Goal: Task Accomplishment & Management: Manage account settings

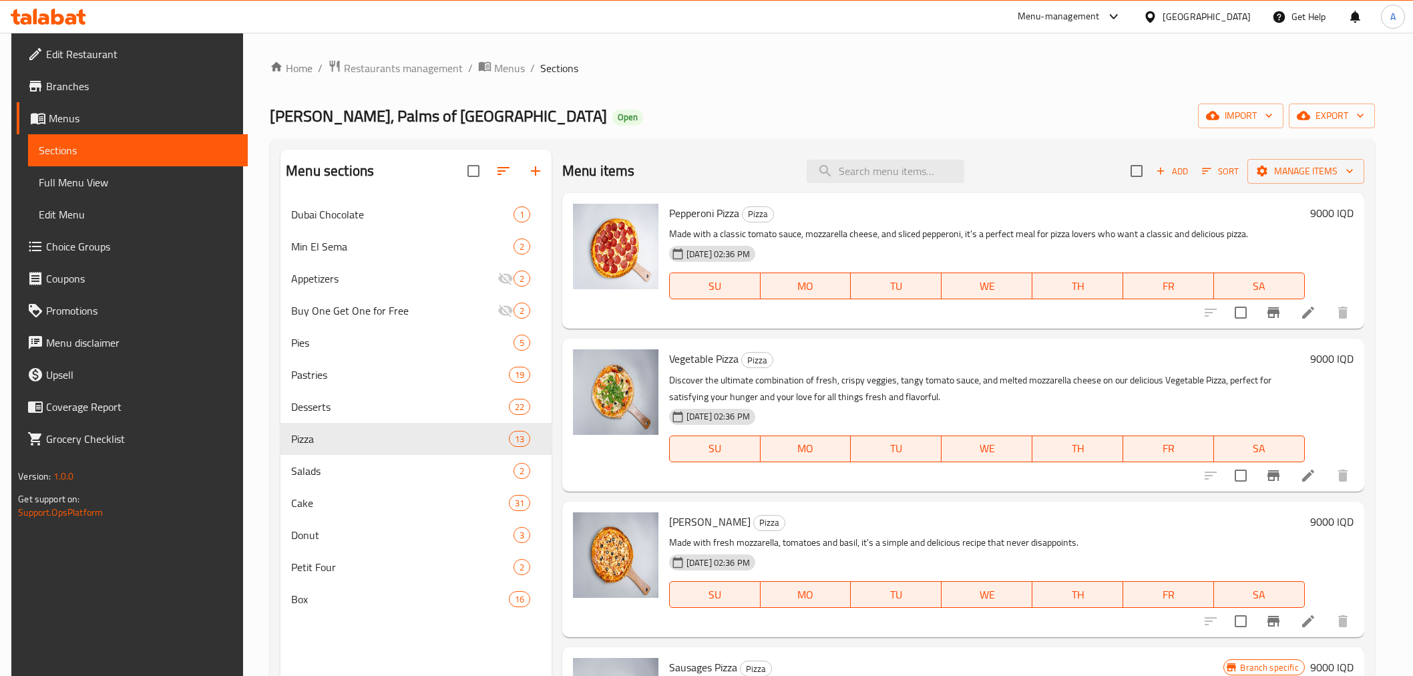
click at [399, 60] on span "Restaurants management" at bounding box center [403, 68] width 119 height 16
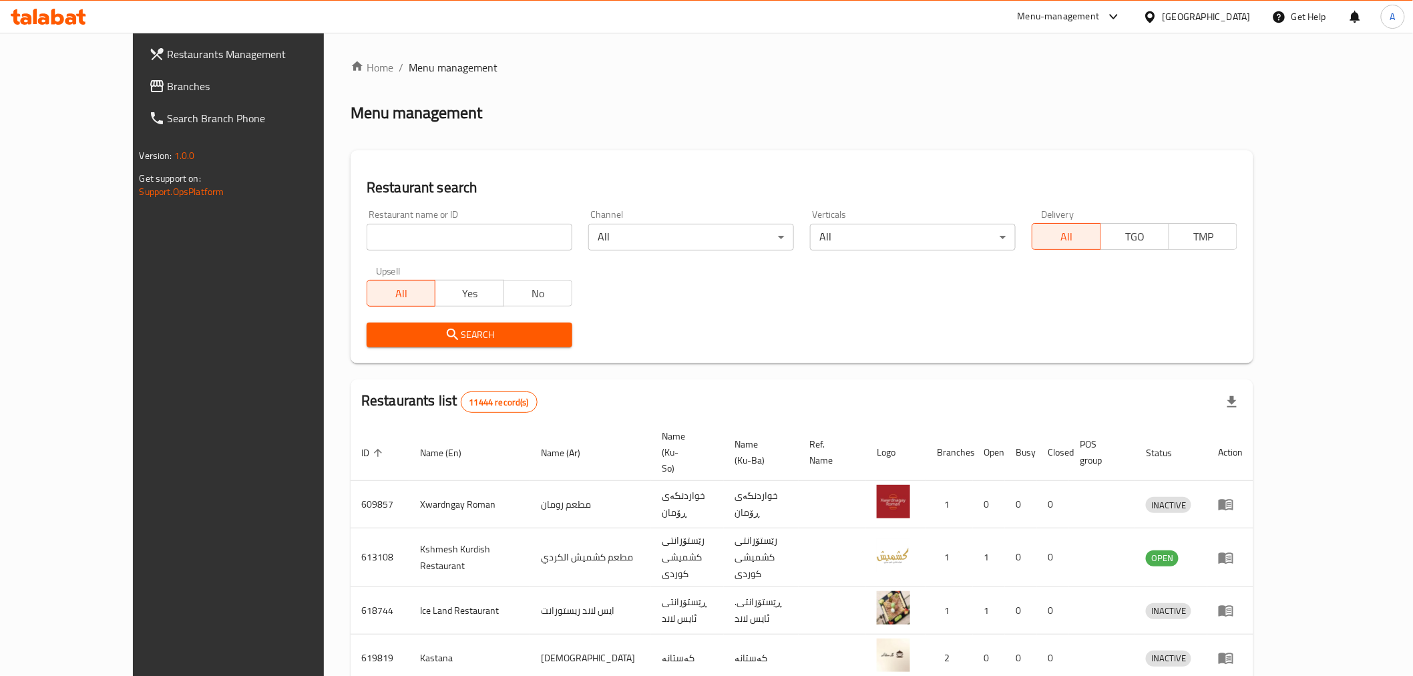
click at [367, 216] on div "Restaurant name or ID Restaurant name or ID" at bounding box center [470, 230] width 206 height 41
click at [367, 229] on input "search" at bounding box center [470, 237] width 206 height 27
paste input "745792"
click at [367, 224] on input "745792" at bounding box center [470, 237] width 206 height 27
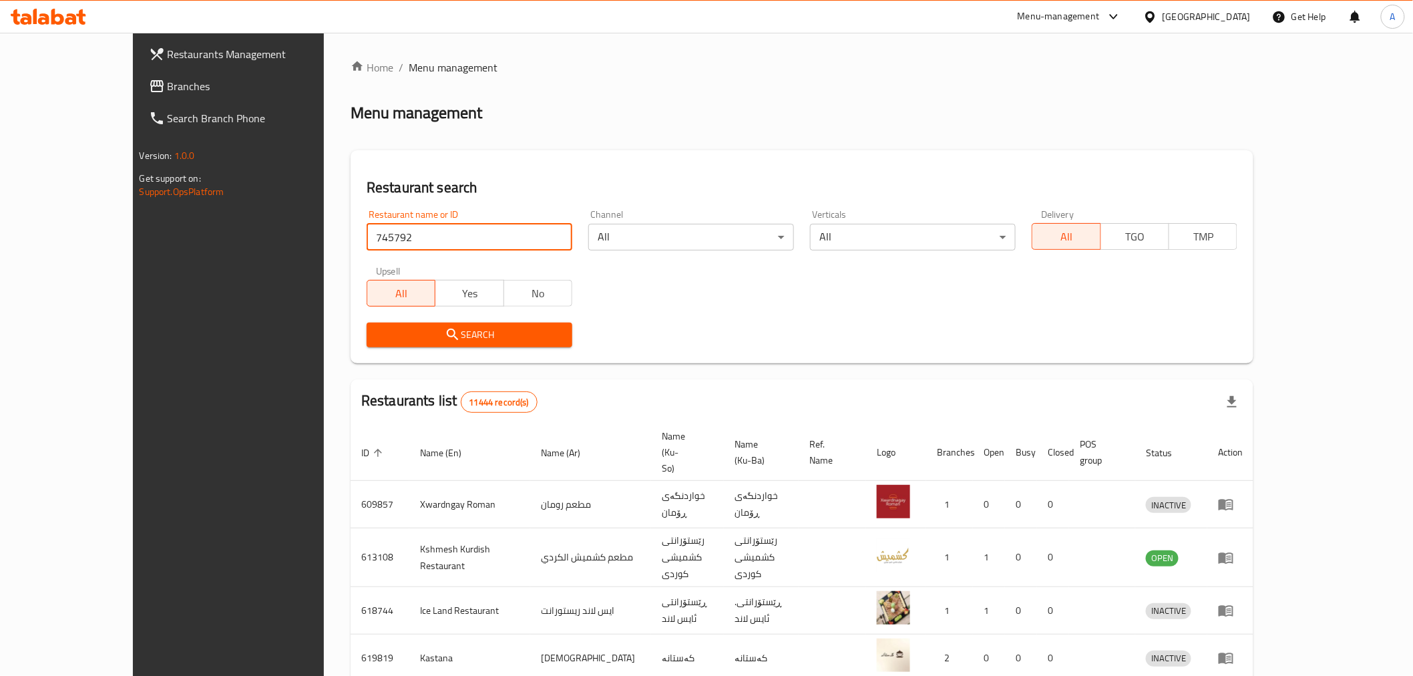
click at [367, 224] on input "745792" at bounding box center [470, 237] width 206 height 27
type input "745792"
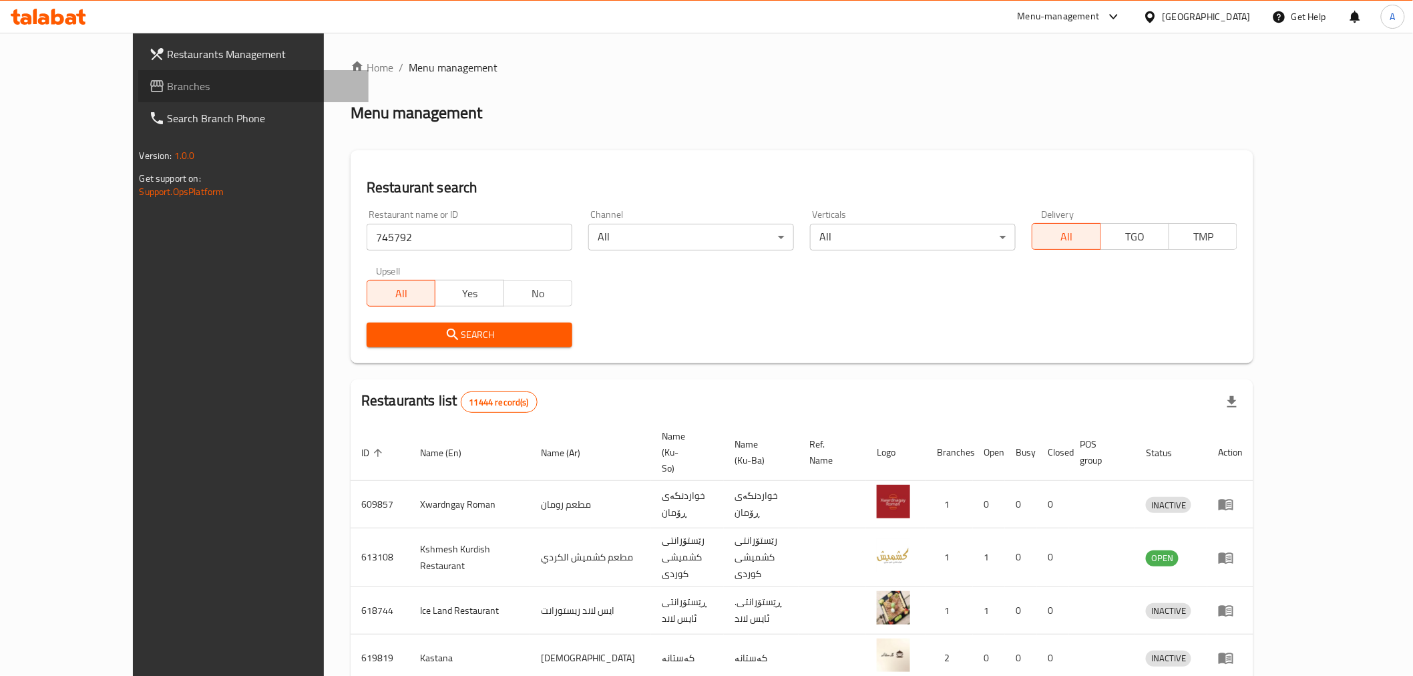
click at [168, 93] on span "Branches" at bounding box center [263, 86] width 190 height 16
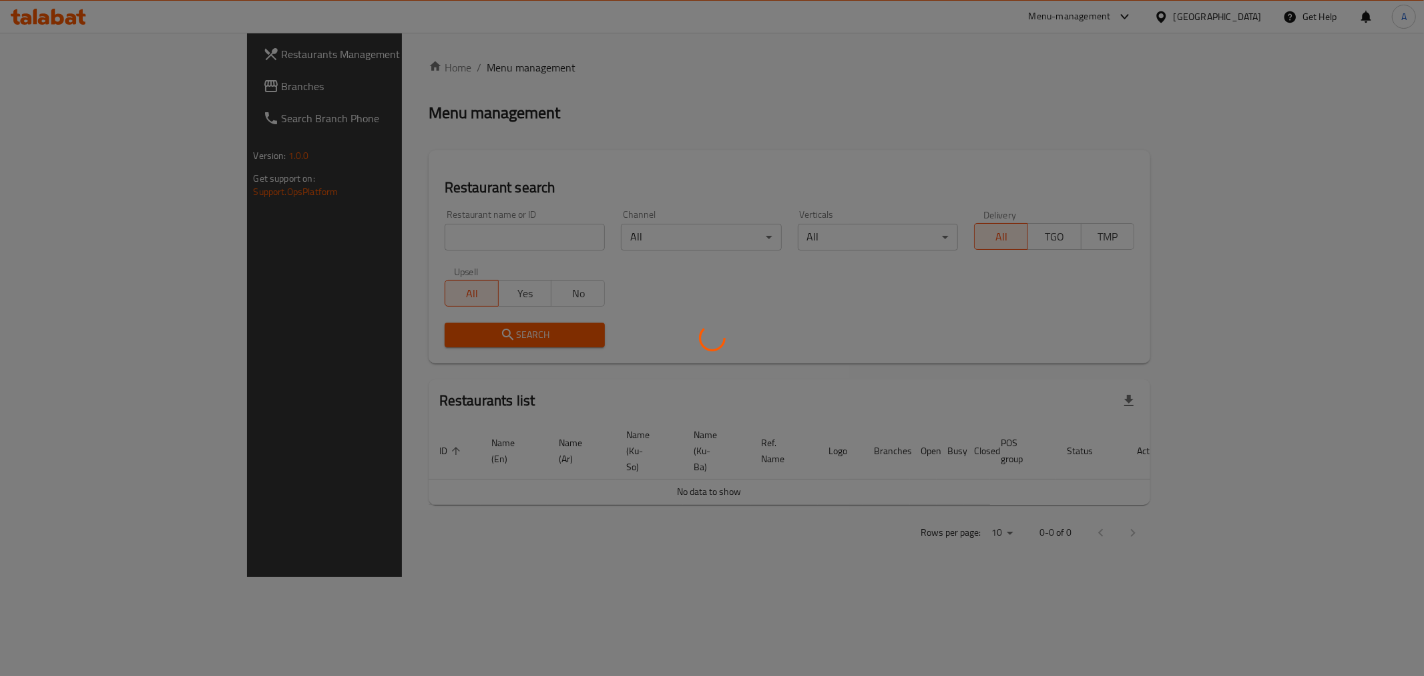
click at [359, 234] on div at bounding box center [712, 338] width 1424 height 676
click at [362, 246] on div at bounding box center [712, 338] width 1424 height 676
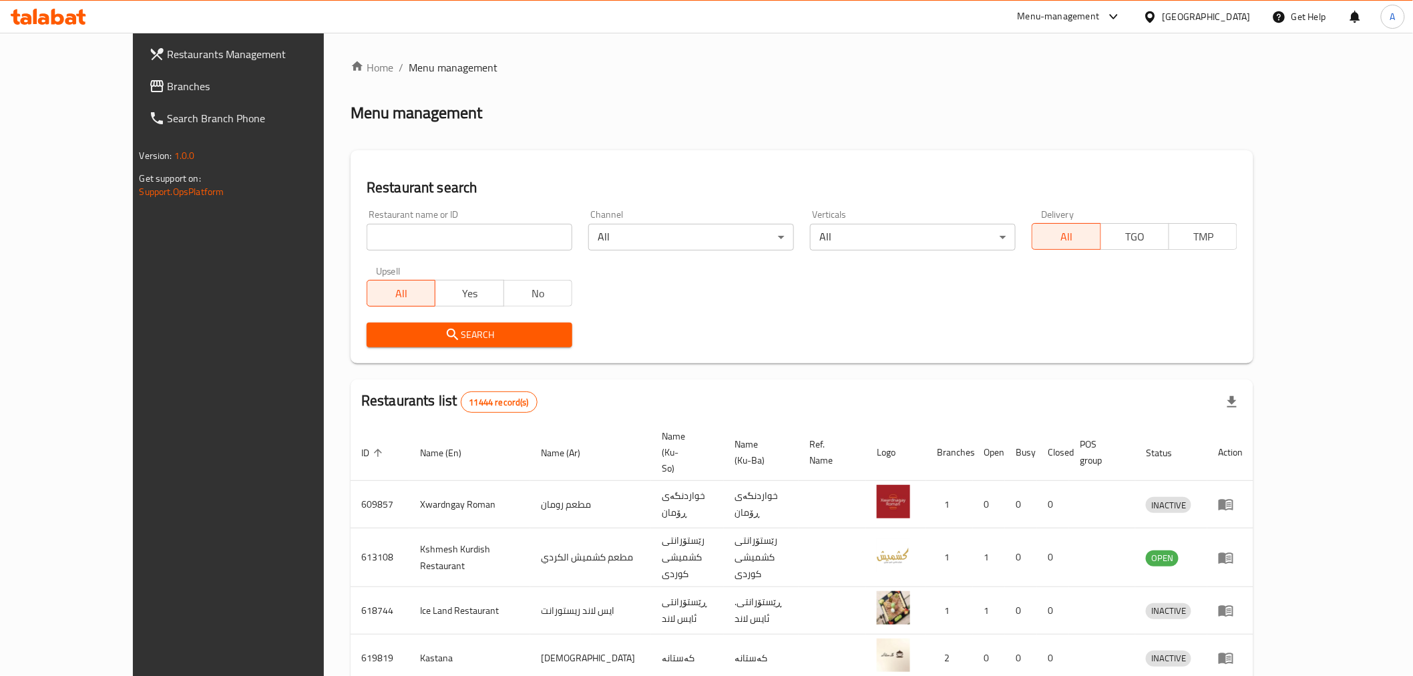
click at [367, 239] on input "search" at bounding box center [470, 237] width 206 height 27
type input "لحم بعجين البحار"
click button "Search" at bounding box center [470, 334] width 206 height 25
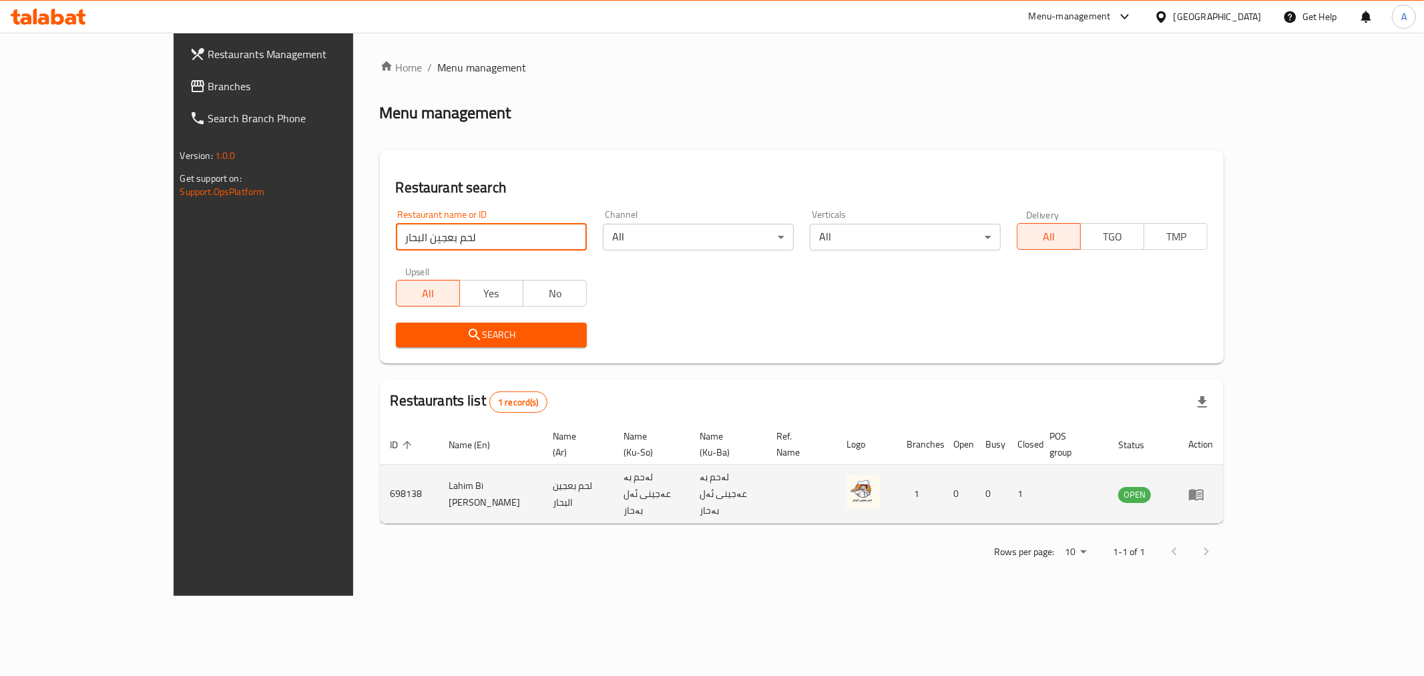
click at [439, 475] on td "Lahim Bi [PERSON_NAME]" at bounding box center [490, 494] width 103 height 59
copy td "Lahim Bi [PERSON_NAME]"
click at [1204, 489] on icon "enhanced table" at bounding box center [1196, 494] width 15 height 11
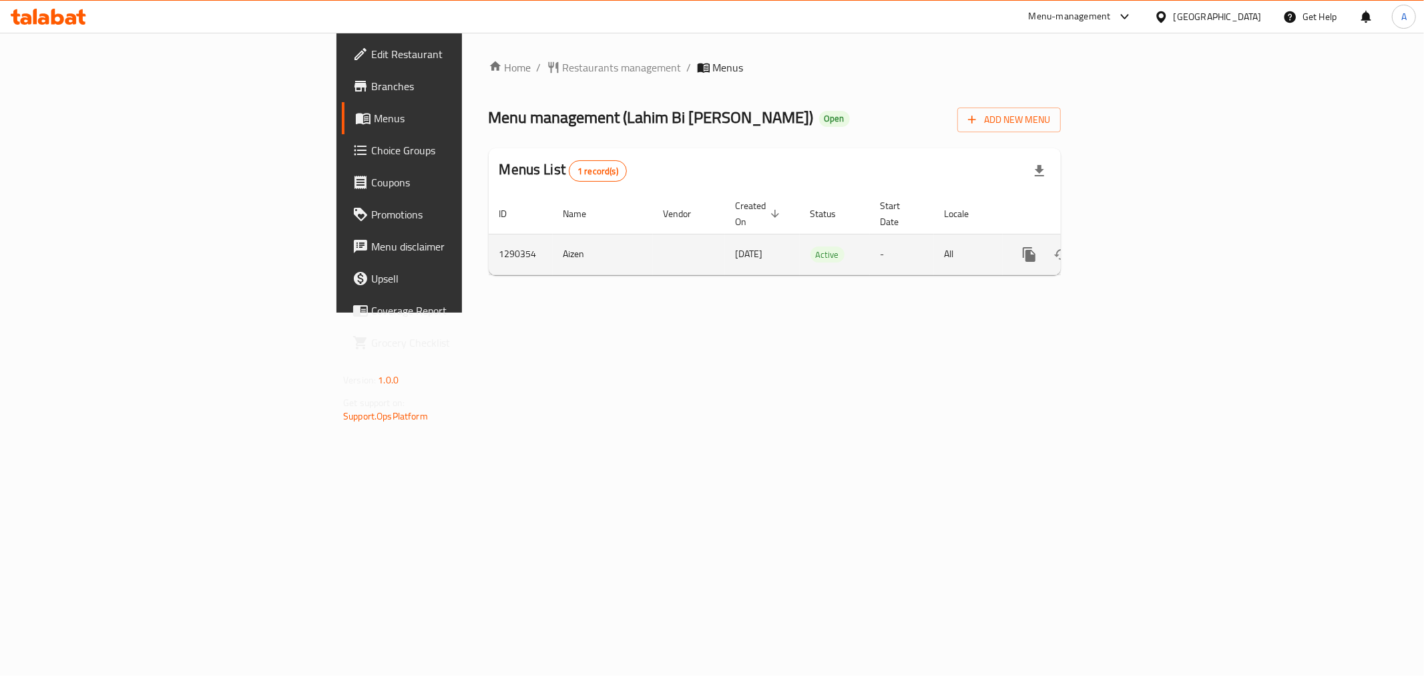
click at [1142, 238] on div "enhanced table" at bounding box center [1078, 254] width 128 height 32
click at [1134, 246] on icon "enhanced table" at bounding box center [1126, 254] width 16 height 16
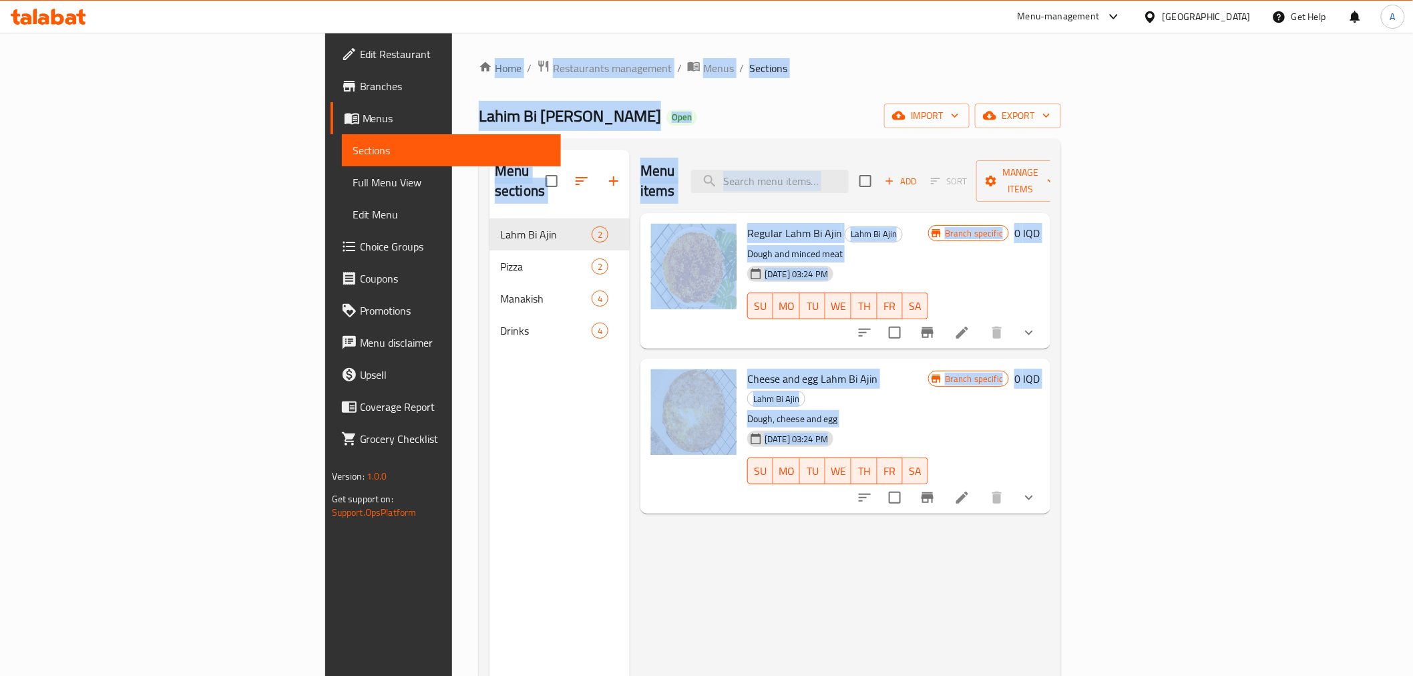
click at [489, 486] on div "Menu sections Lahm Bi Ajin 2 Pizza 2 Manakish 4 Drinks 4" at bounding box center [559, 488] width 140 height 676
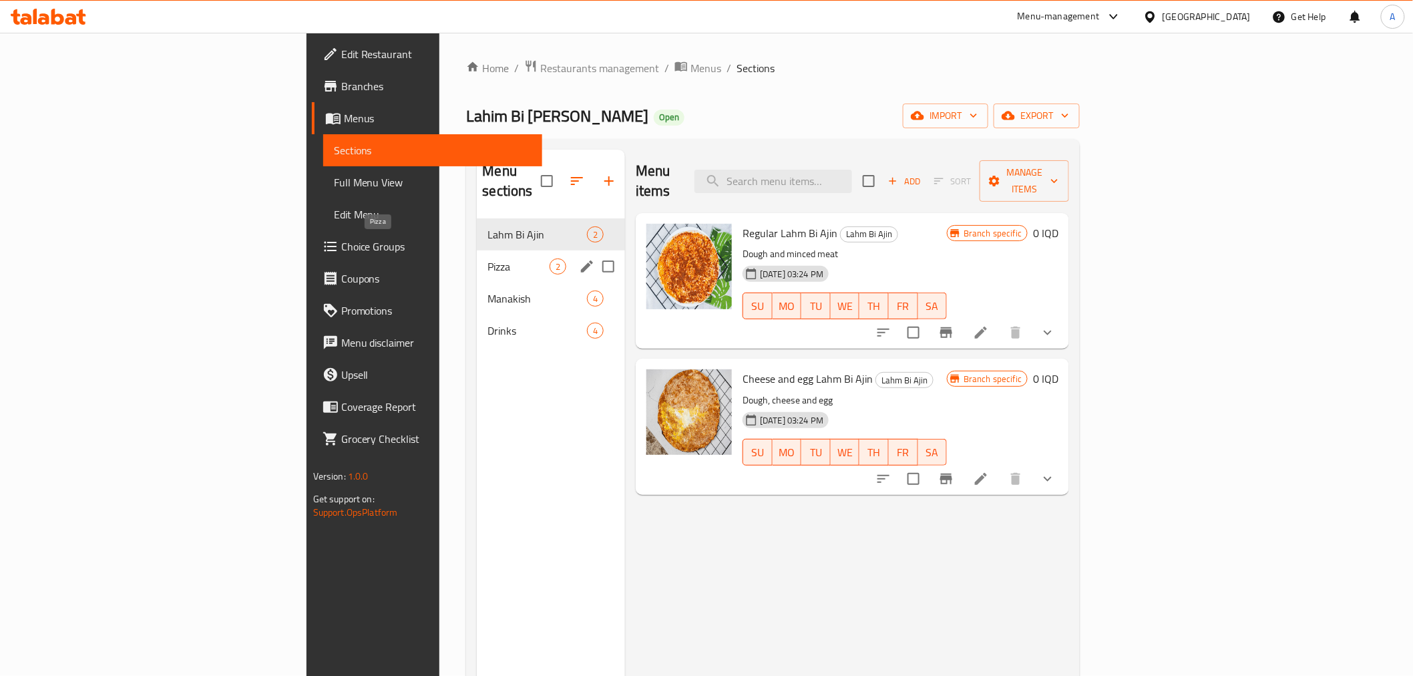
click at [487, 258] on span "Pizza" at bounding box center [518, 266] width 62 height 16
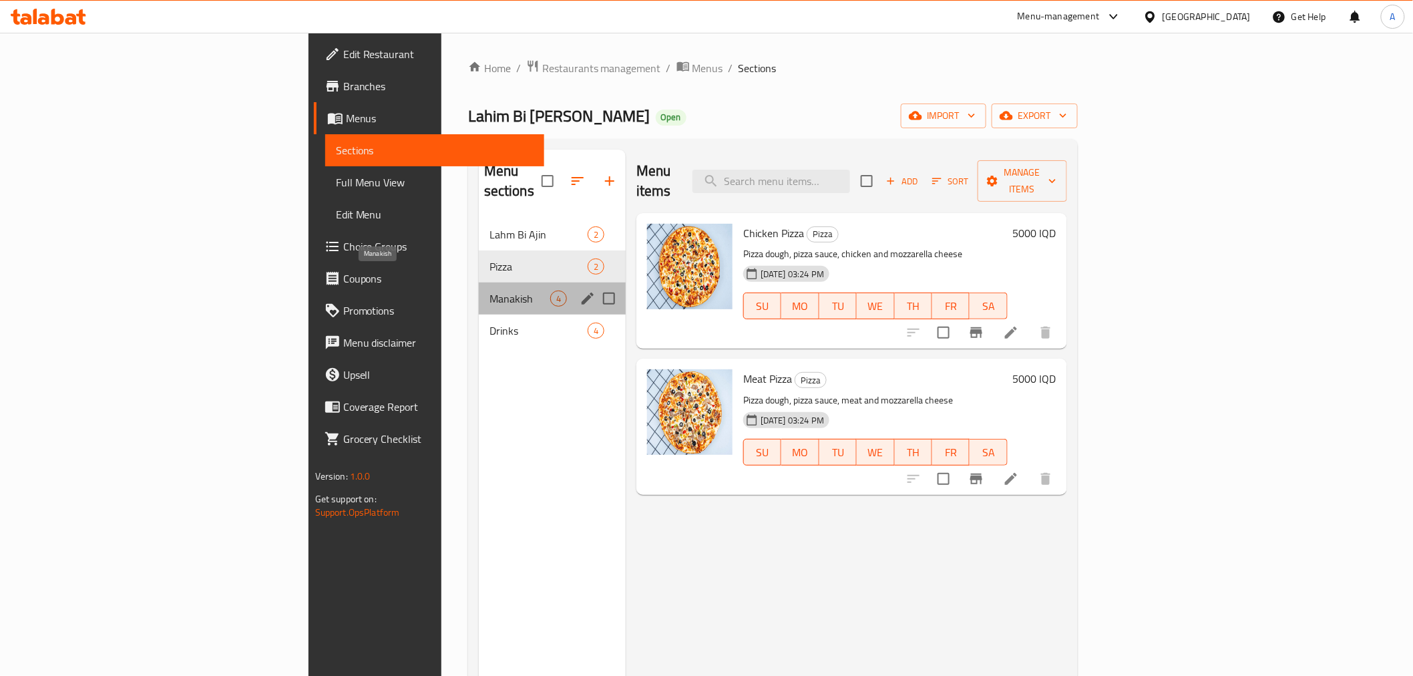
click at [489, 290] on span "Manakish" at bounding box center [519, 298] width 61 height 16
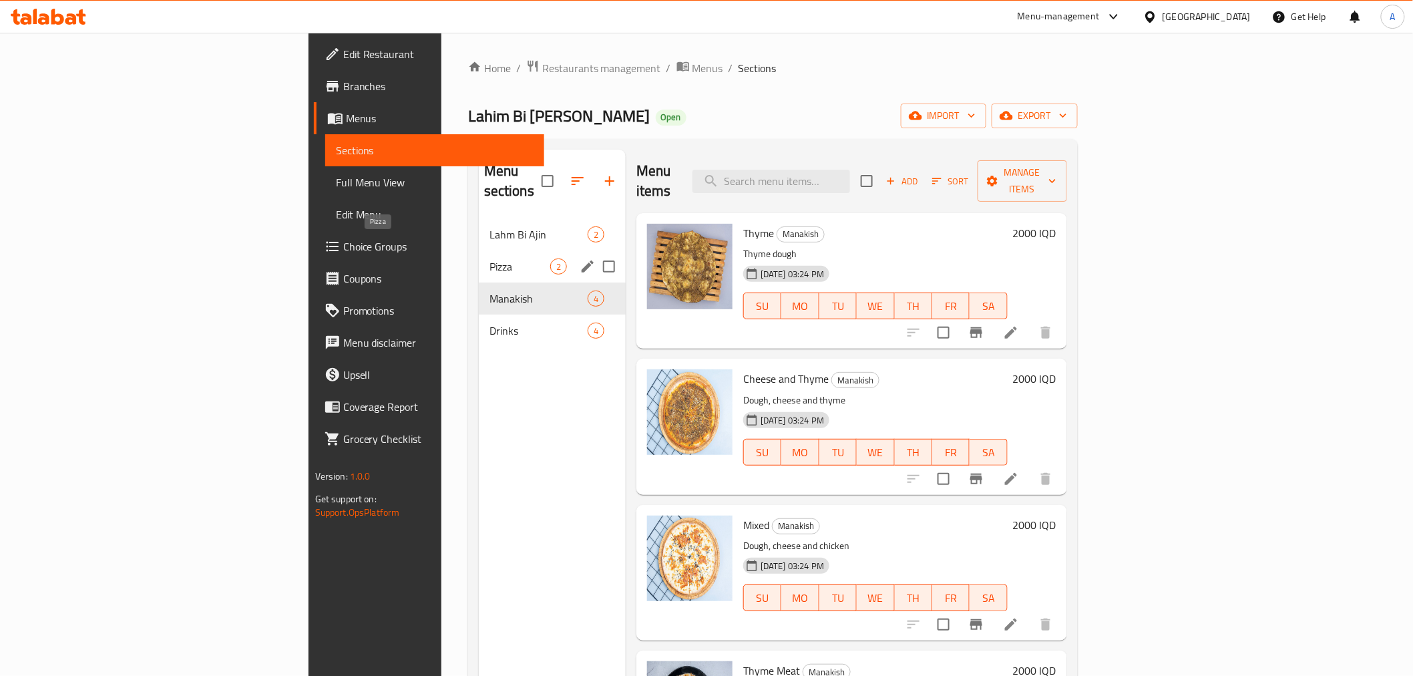
click at [489, 258] on span "Pizza" at bounding box center [519, 266] width 61 height 16
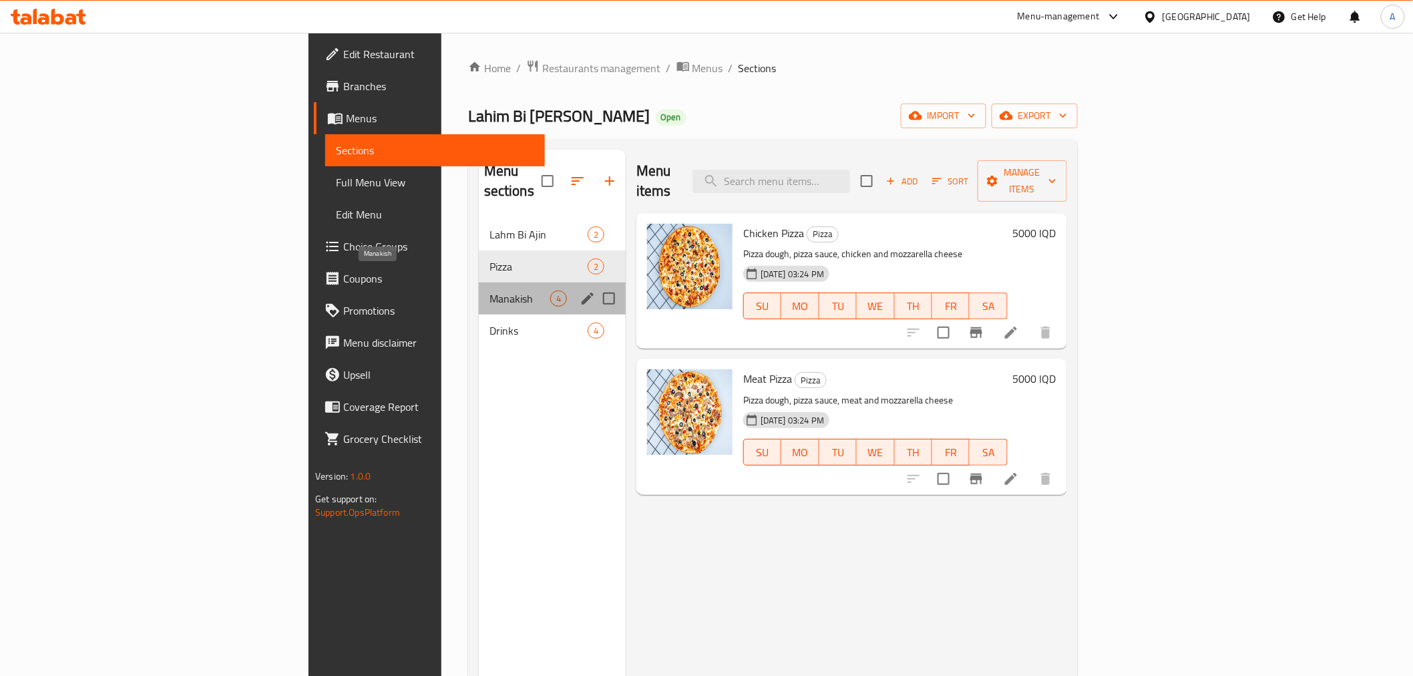
click at [489, 290] on span "Manakish" at bounding box center [519, 298] width 61 height 16
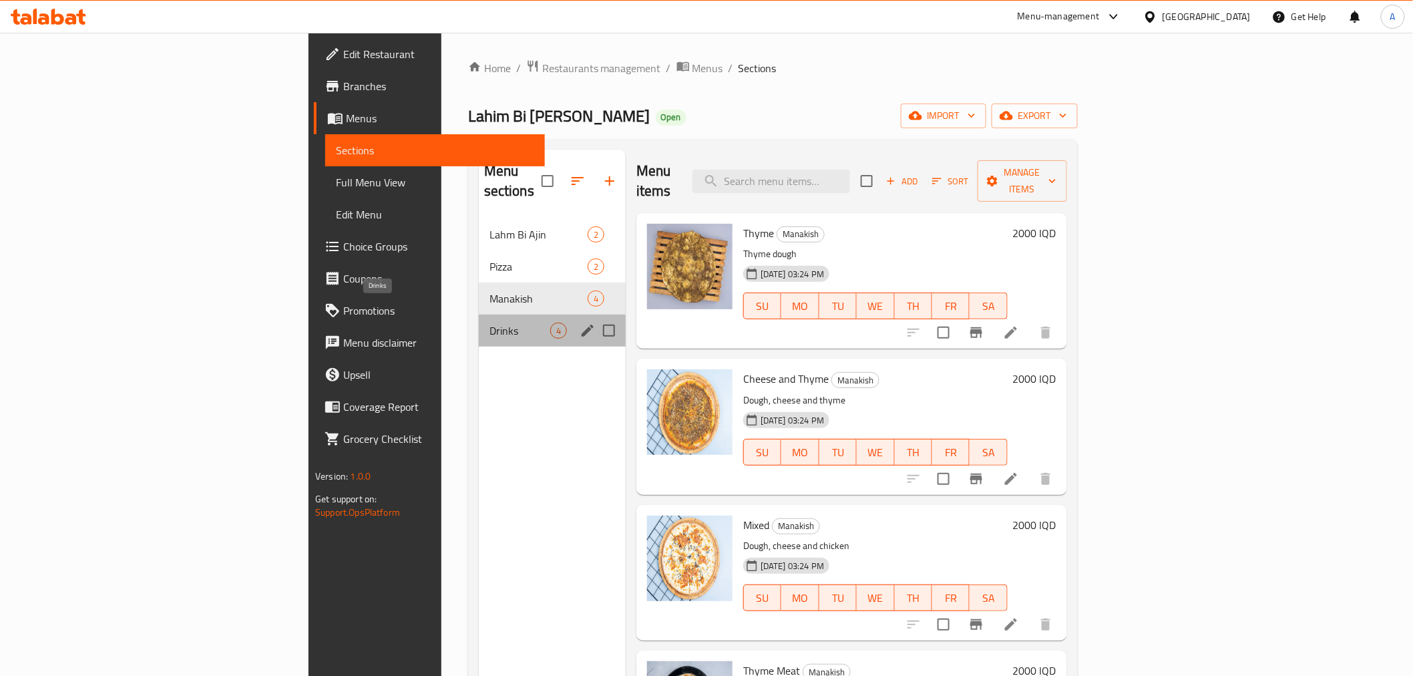
click at [489, 322] on span "Drinks" at bounding box center [519, 330] width 61 height 16
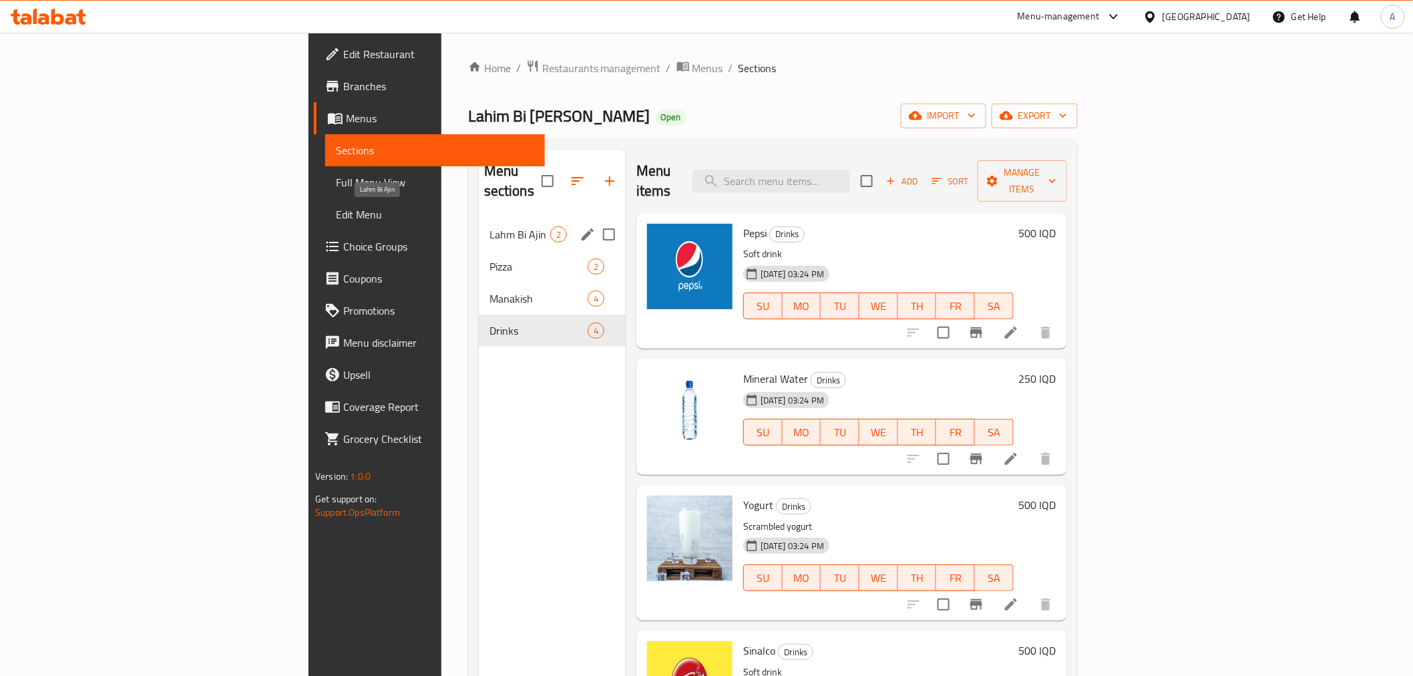
click at [489, 226] on span "Lahm Bi Ajin" at bounding box center [519, 234] width 61 height 16
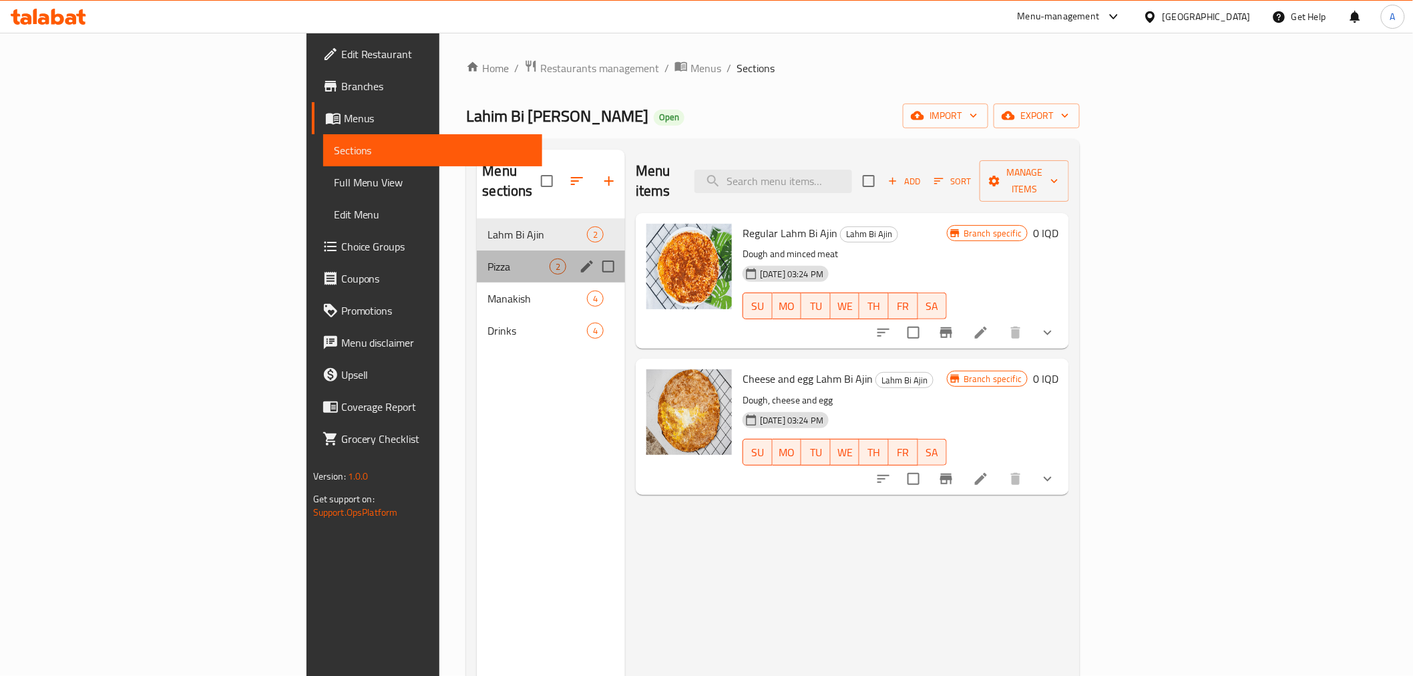
click at [477, 250] on div "Pizza 2" at bounding box center [551, 266] width 148 height 32
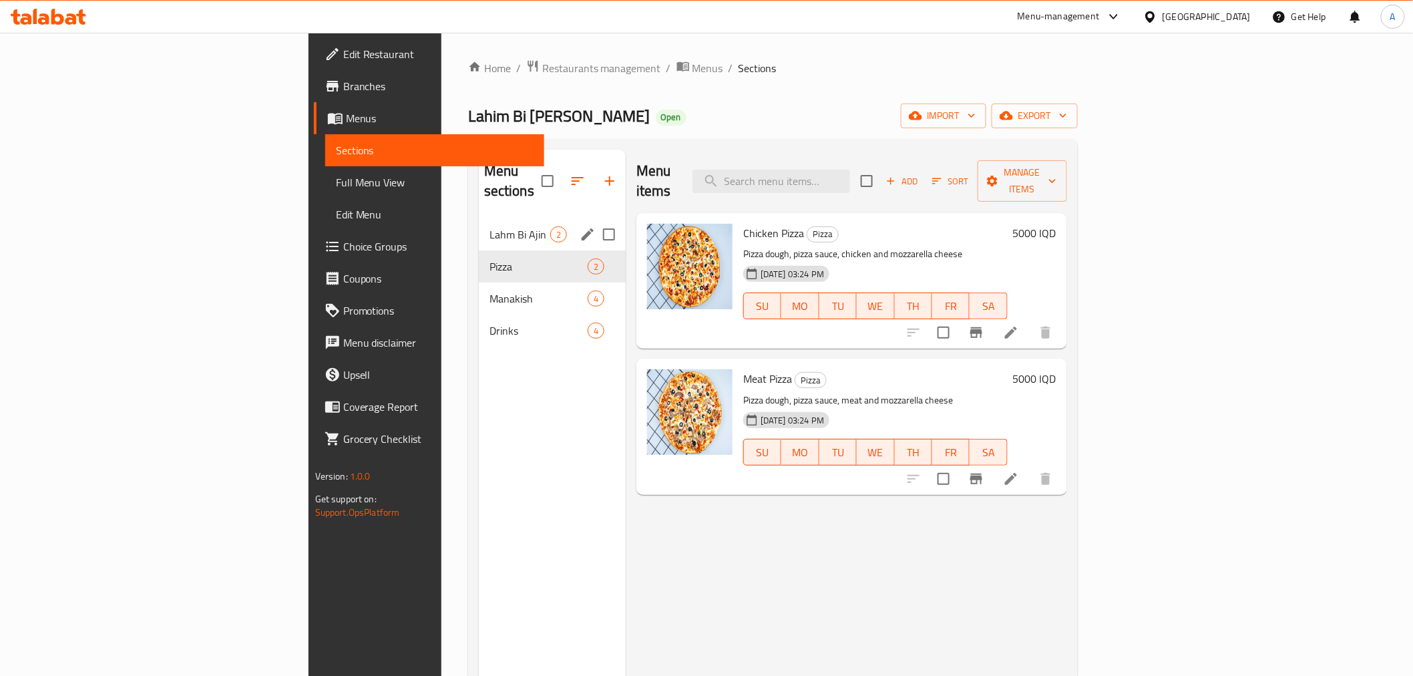
click at [489, 226] on span "Lahm Bi Ajin" at bounding box center [519, 234] width 61 height 16
